Goal: Transaction & Acquisition: Purchase product/service

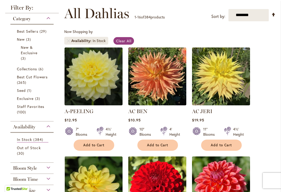
scroll to position [93, 0]
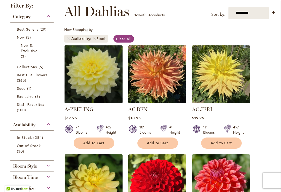
click at [50, 19] on div "Category" at bounding box center [31, 15] width 43 height 8
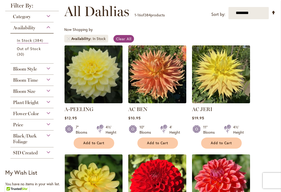
click at [49, 18] on div "Category" at bounding box center [31, 15] width 43 height 8
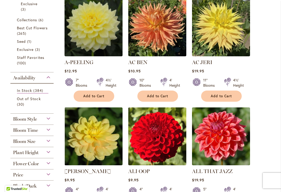
scroll to position [136, 0]
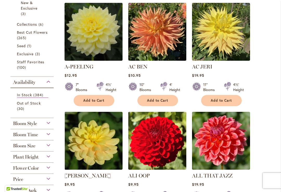
click at [50, 80] on div "Availability" at bounding box center [31, 81] width 43 height 8
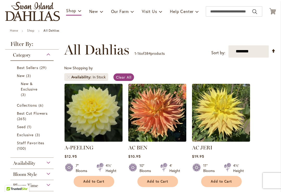
scroll to position [56, 0]
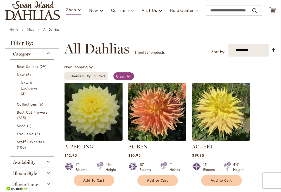
click at [57, 49] on div "Category Best Sellers 29 items New 3 items New & Exclusive 3 items 6 265 1" at bounding box center [32, 156] width 54 height 215
click at [49, 55] on div "Category" at bounding box center [31, 53] width 43 height 8
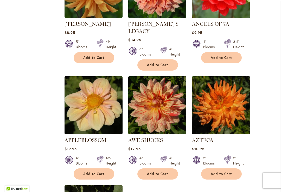
scroll to position [507, 0]
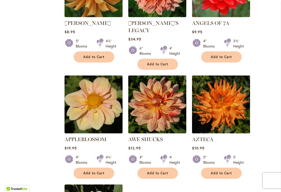
select select "**"
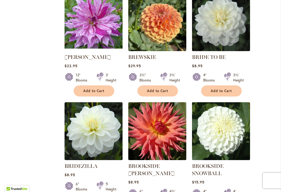
scroll to position [1803, 0]
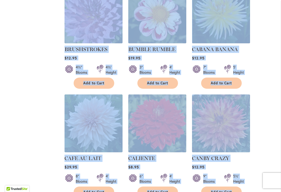
scroll to position [2032, 0]
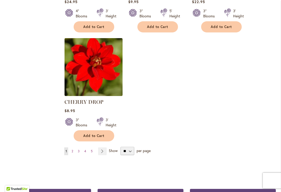
scroll to position [2421, 0]
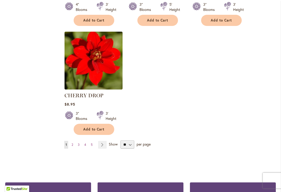
click at [74, 141] on link "Page 2" at bounding box center [72, 145] width 4 height 8
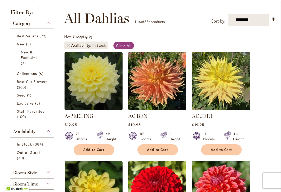
scroll to position [87, 0]
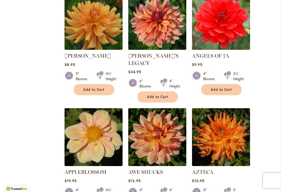
scroll to position [484, 0]
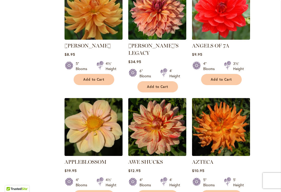
select select "**"
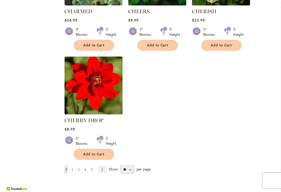
scroll to position [2397, 0]
